Goal: Book appointment/travel/reservation

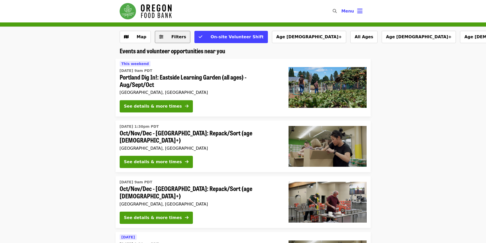
click at [174, 34] on span "Filters" at bounding box center [179, 36] width 15 height 5
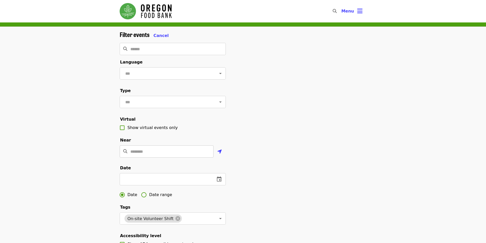
click at [141, 158] on input "Location" at bounding box center [171, 152] width 83 height 12
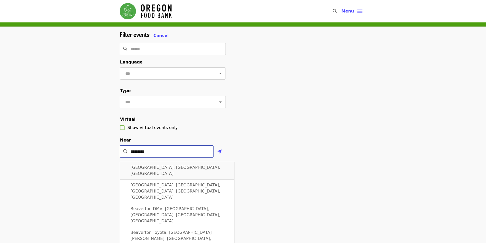
click at [150, 178] on div "[GEOGRAPHIC_DATA], [GEOGRAPHIC_DATA], [GEOGRAPHIC_DATA]" at bounding box center [177, 171] width 115 height 18
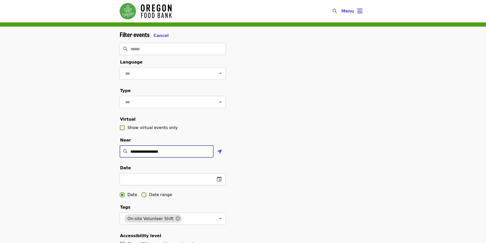
type input "**********"
click at [219, 183] on icon "change date" at bounding box center [219, 179] width 6 height 6
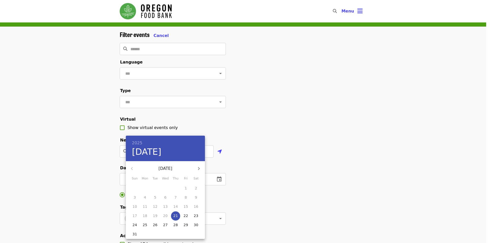
click at [185, 217] on p "22" at bounding box center [186, 215] width 5 height 5
type input "**********"
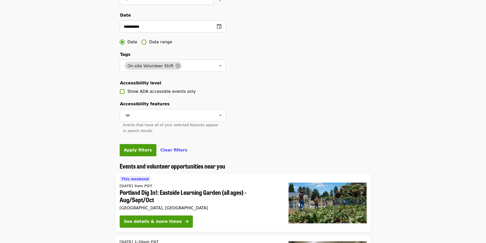
scroll to position [153, 0]
click at [141, 152] on span "Apply filters" at bounding box center [138, 150] width 28 height 5
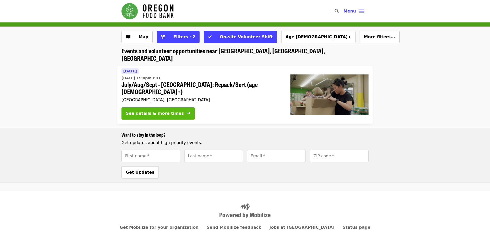
click at [178, 107] on button "See details & more times" at bounding box center [158, 113] width 73 height 12
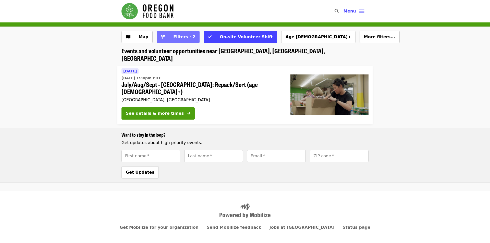
click at [168, 36] on span "Filters · 2" at bounding box center [181, 37] width 27 height 6
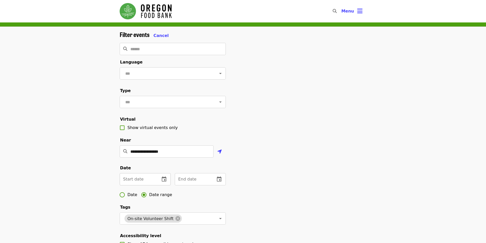
click at [166, 183] on icon "change date" at bounding box center [164, 179] width 6 height 6
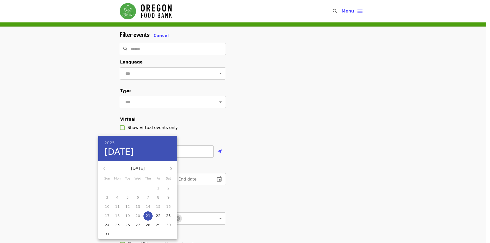
click at [162, 219] on div "27 28 29 30 31 1 2 3 4 5 6 7 8 9 10 11 12 13 14 15 16 17 18 19 20 21 22 23 24 2…" at bounding box center [137, 211] width 79 height 55
click at [158, 218] on p "22" at bounding box center [158, 215] width 5 height 5
type input "**********"
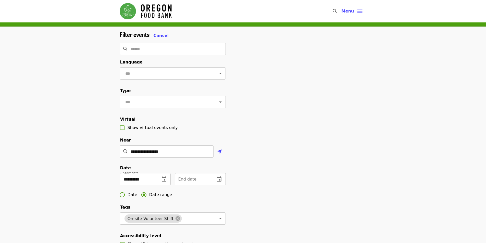
click at [216, 186] on button "change date" at bounding box center [219, 179] width 12 height 12
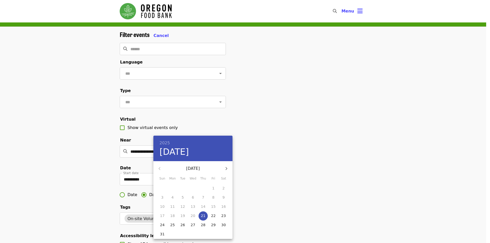
click at [227, 166] on icon "button" at bounding box center [226, 169] width 6 height 6
click at [280, 172] on div at bounding box center [245, 121] width 490 height 243
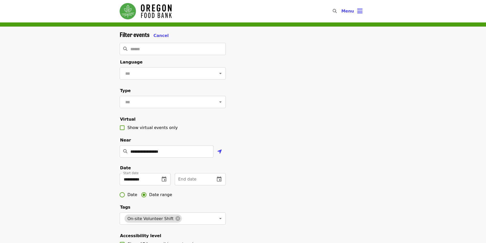
click at [128, 198] on span "Date" at bounding box center [133, 195] width 10 height 6
drag, startPoint x: 224, startPoint y: 188, endPoint x: 221, endPoint y: 187, distance: 2.8
click at [221, 186] on button "change date" at bounding box center [219, 179] width 12 height 12
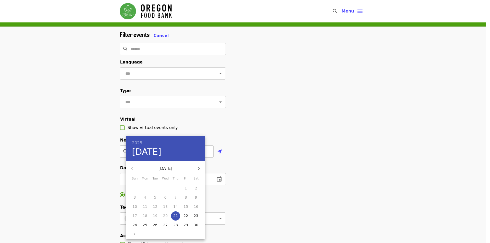
click at [198, 167] on icon "button" at bounding box center [199, 169] width 6 height 6
click at [197, 190] on span "6" at bounding box center [195, 188] width 9 height 5
type input "**********"
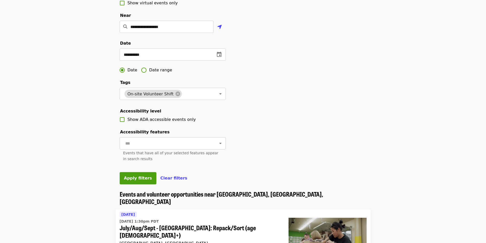
scroll to position [162, 0]
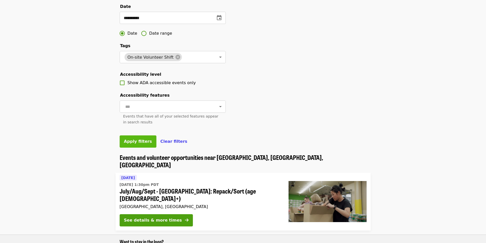
click at [137, 144] on span "Apply filters" at bounding box center [138, 141] width 28 height 5
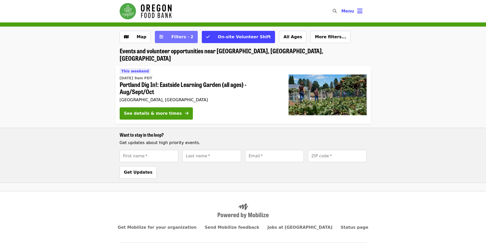
click at [174, 38] on span "Filters · 2" at bounding box center [183, 36] width 22 height 5
